Goal: Communication & Community: Answer question/provide support

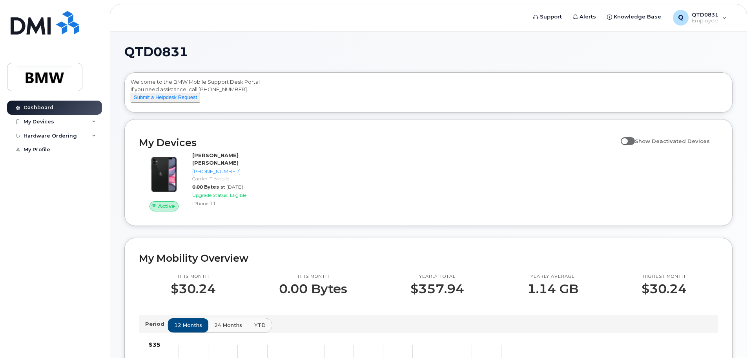
click at [635, 145] on span at bounding box center [628, 141] width 14 height 8
click at [627, 140] on input "Show Deactivated Devices" at bounding box center [624, 136] width 6 height 6
checkbox input "true"
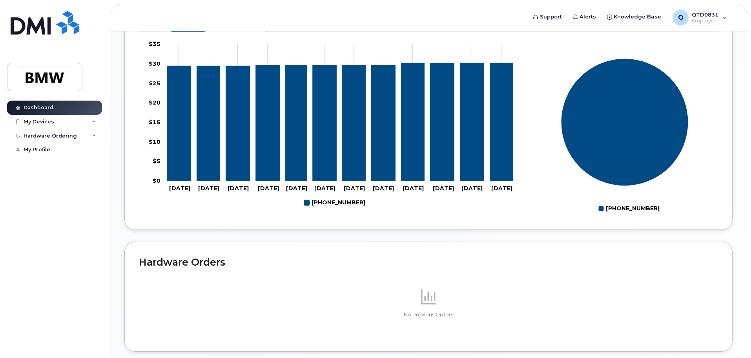
scroll to position [314, 0]
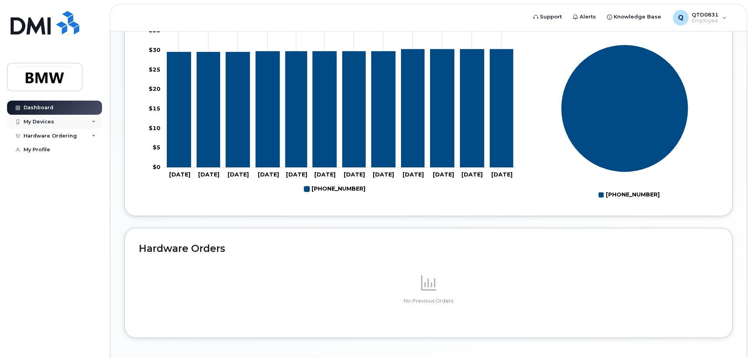
click at [28, 117] on div "My Devices" at bounding box center [54, 122] width 95 height 14
drag, startPoint x: 57, startPoint y: 182, endPoint x: 57, endPoint y: 187, distance: 5.1
click at [57, 182] on div "Hardware Ordering" at bounding box center [50, 180] width 53 height 6
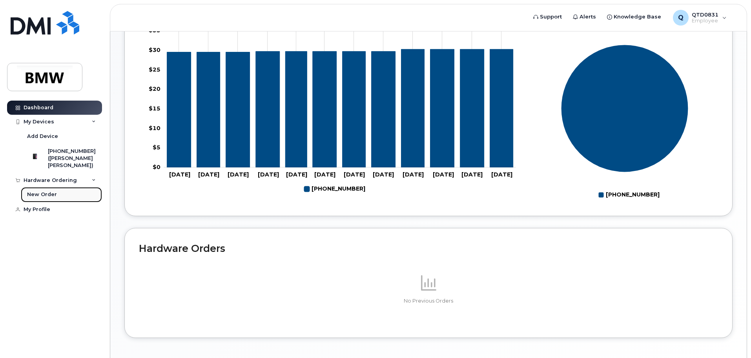
click at [52, 202] on link "New Order" at bounding box center [61, 194] width 81 height 15
click at [45, 211] on div "My Profile" at bounding box center [37, 209] width 27 height 6
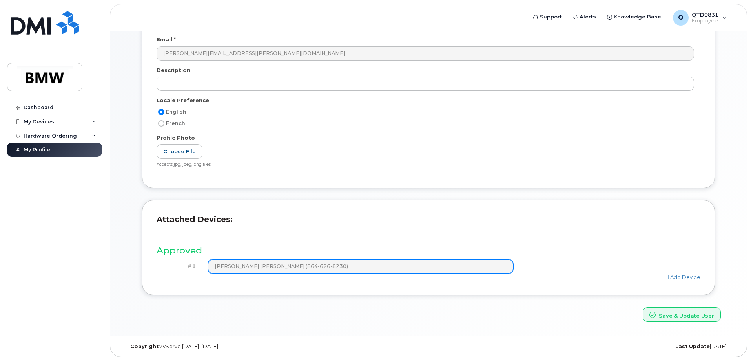
scroll to position [109, 0]
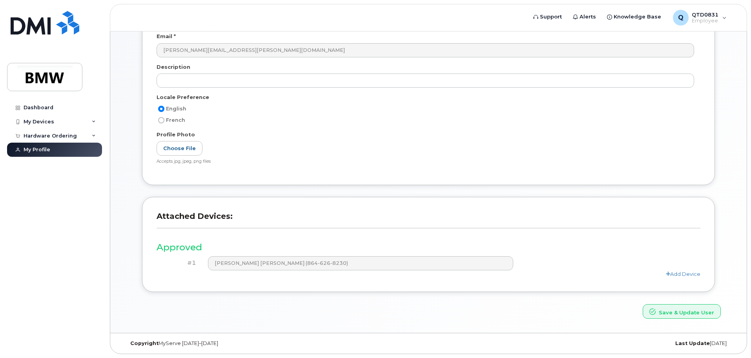
click at [163, 118] on input "French" at bounding box center [161, 120] width 6 height 6
radio input "true"
click at [169, 110] on span "English" at bounding box center [176, 109] width 20 height 6
click at [164, 110] on input "English" at bounding box center [161, 109] width 6 height 6
radio input "true"
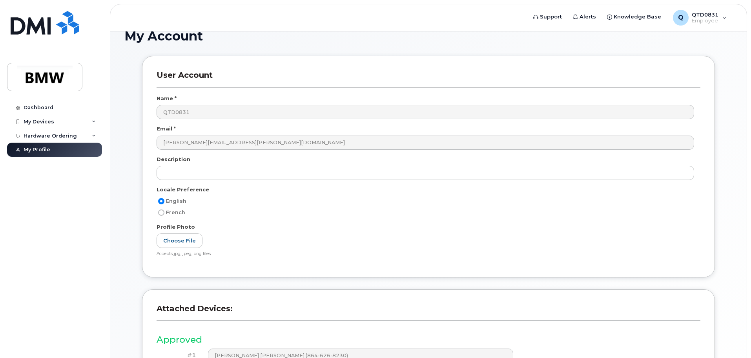
scroll to position [0, 0]
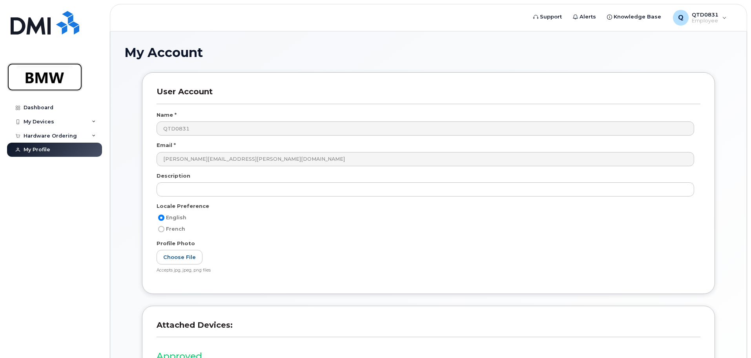
click at [57, 75] on img at bounding box center [45, 77] width 60 height 23
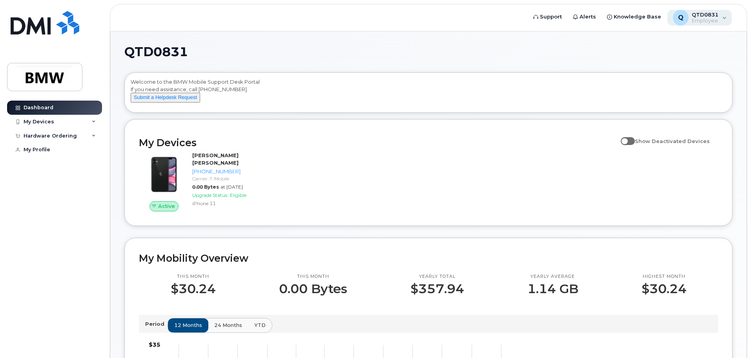
click at [725, 17] on div "Q QTD0831 Employee" at bounding box center [700, 18] width 65 height 16
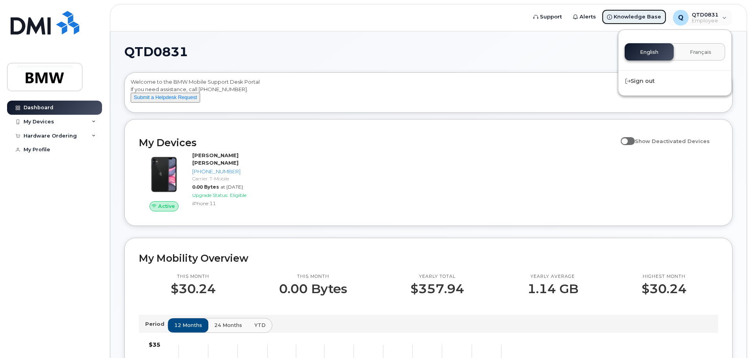
click at [644, 15] on span "Knowledge Base" at bounding box center [638, 17] width 48 height 8
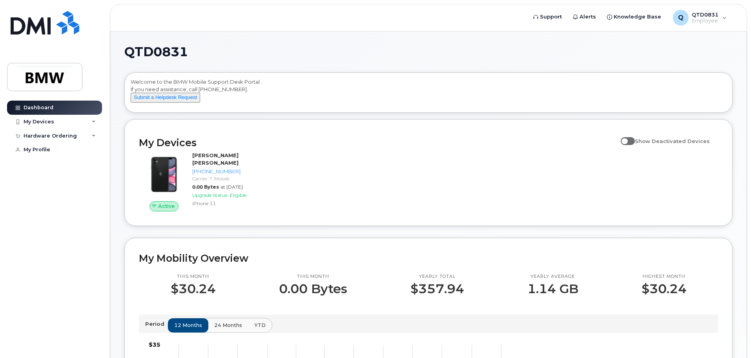
click at [634, 145] on span at bounding box center [628, 141] width 14 height 8
click at [627, 140] on input "Show Deactivated Devices" at bounding box center [624, 136] width 6 height 6
checkbox input "true"
click at [37, 120] on div "My Devices" at bounding box center [39, 122] width 31 height 6
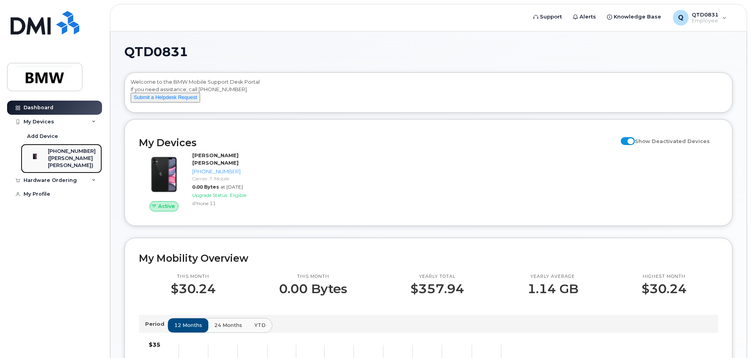
click at [82, 156] on div "([PERSON_NAME] [PERSON_NAME])" at bounding box center [72, 162] width 48 height 15
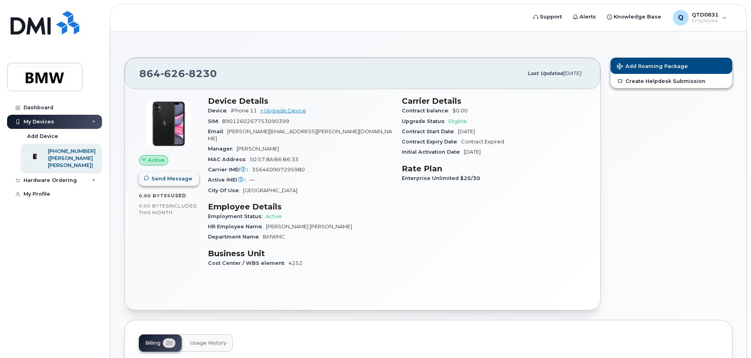
click at [160, 177] on span "Send Message" at bounding box center [172, 178] width 41 height 7
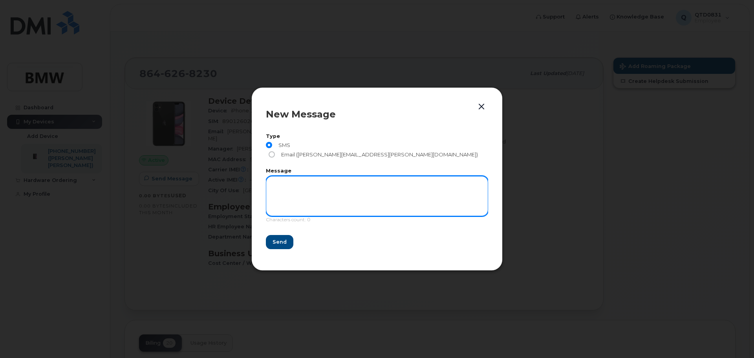
click at [300, 190] on textarea at bounding box center [377, 196] width 222 height 40
type textarea "hello"
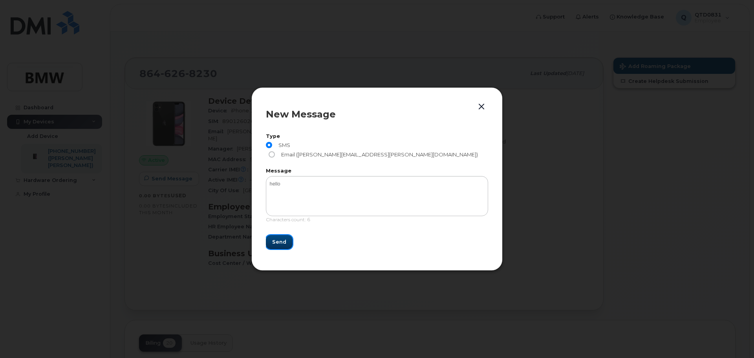
click at [280, 241] on span "Send" at bounding box center [279, 241] width 14 height 7
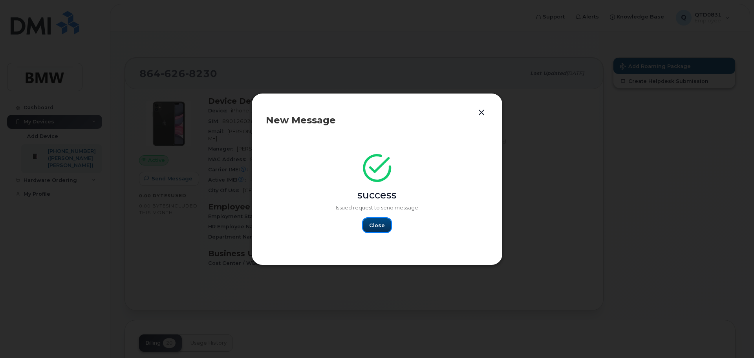
click at [386, 222] on button "Close" at bounding box center [377, 225] width 28 height 14
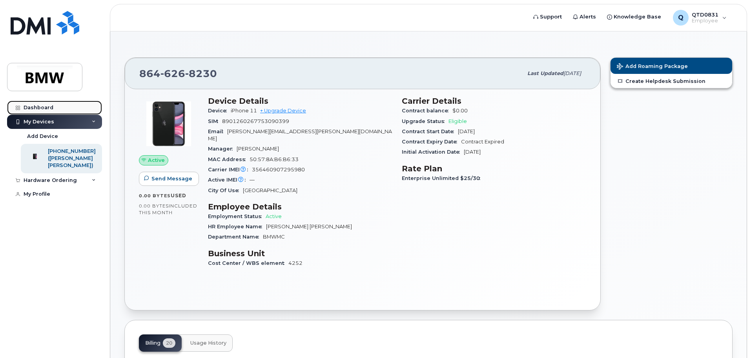
click at [31, 104] on link "Dashboard" at bounding box center [54, 107] width 95 height 14
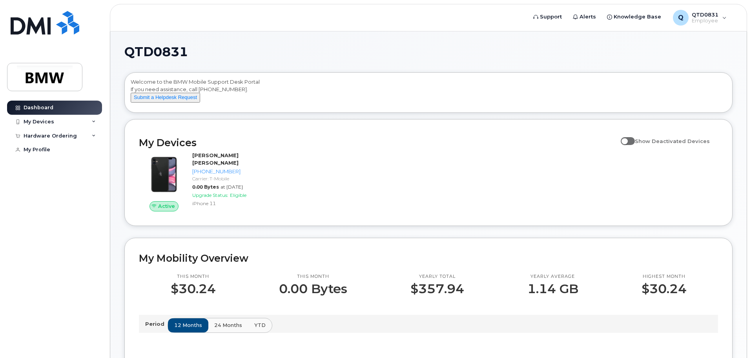
click at [635, 145] on span at bounding box center [628, 141] width 14 height 8
click at [627, 140] on input "Show Deactivated Devices" at bounding box center [624, 136] width 6 height 6
checkbox input "true"
click at [40, 123] on div "My Devices" at bounding box center [39, 122] width 31 height 6
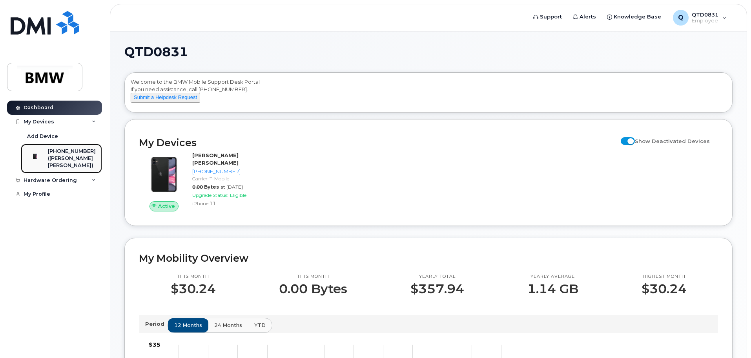
click at [100, 157] on link "864-626-8230 (Martin Ramirez Soto)" at bounding box center [61, 158] width 81 height 29
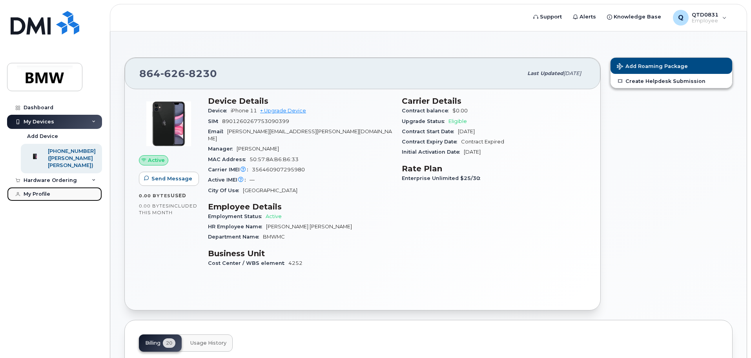
click at [45, 194] on div "My Profile" at bounding box center [37, 194] width 27 height 6
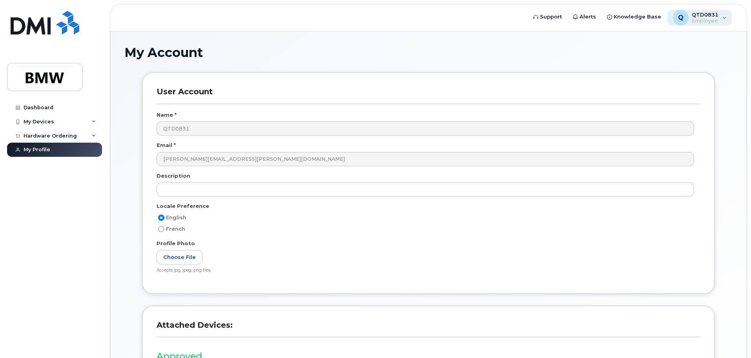
click at [720, 20] on div "Q QTD0831 Employee" at bounding box center [700, 18] width 65 height 16
click at [481, 43] on div "My Account User Account Name * QTD0831 Email * [PERSON_NAME][EMAIL_ADDRESS][PER…" at bounding box center [428, 236] width 637 height 410
